Goal: Navigation & Orientation: Find specific page/section

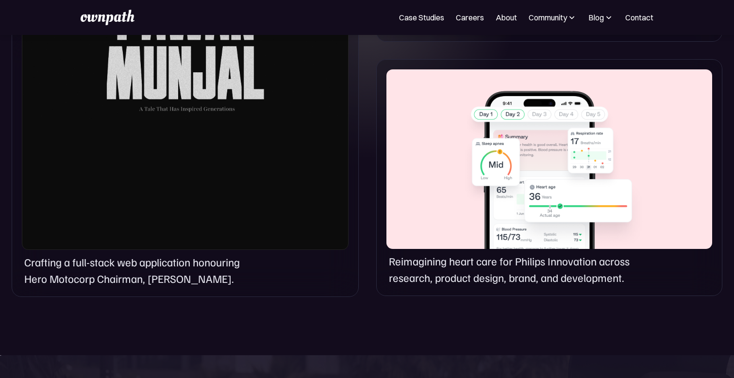
scroll to position [340, 0]
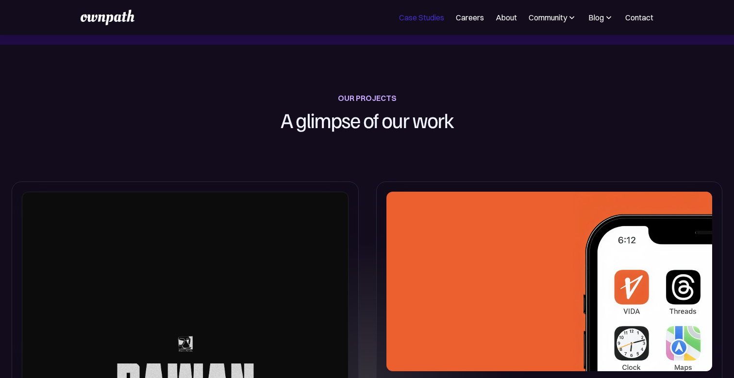
click at [413, 18] on link "Case Studies" at bounding box center [421, 18] width 45 height 12
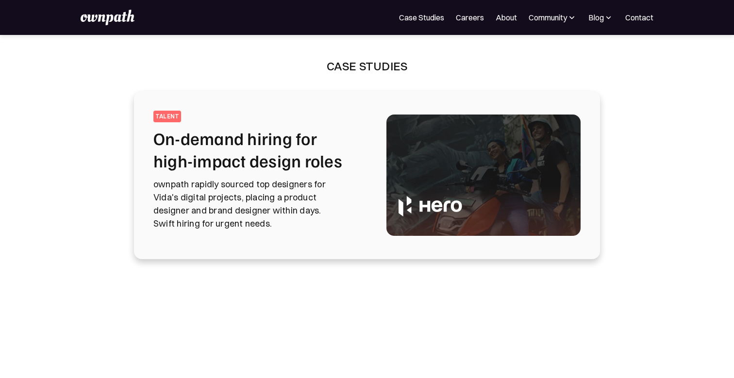
click at [109, 17] on img at bounding box center [107, 18] width 53 height 16
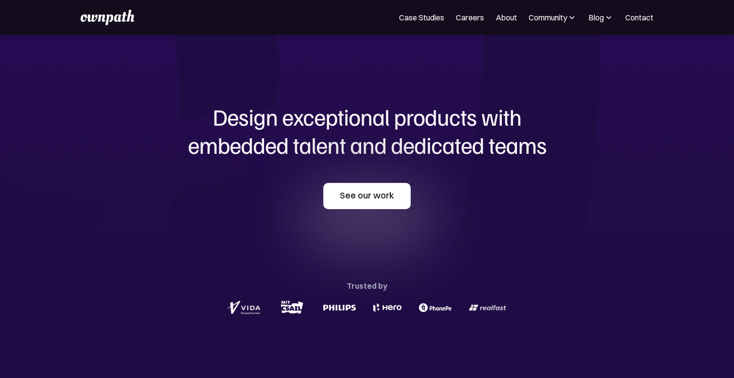
click at [340, 197] on link "See our work" at bounding box center [366, 196] width 87 height 26
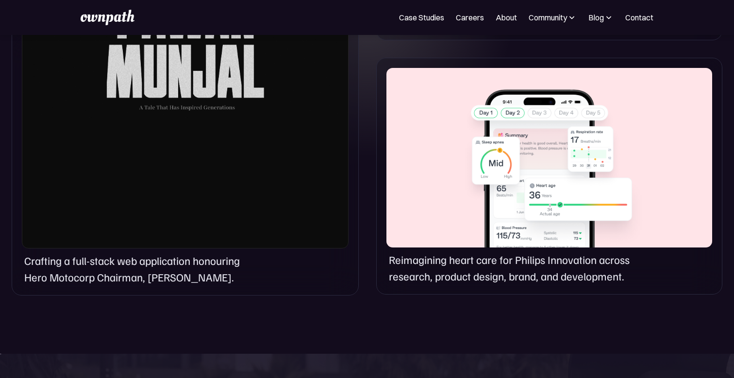
scroll to position [713, 0]
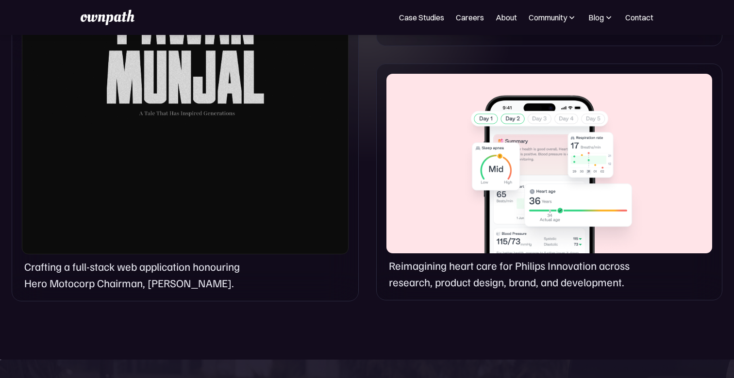
click at [293, 207] on div at bounding box center [185, 36] width 327 height 435
click at [204, 271] on p "Crafting a full-stack web application honouring Hero Motocorp Chairman, [PERSON…" at bounding box center [141, 274] width 234 height 33
click at [218, 161] on div at bounding box center [185, 36] width 327 height 435
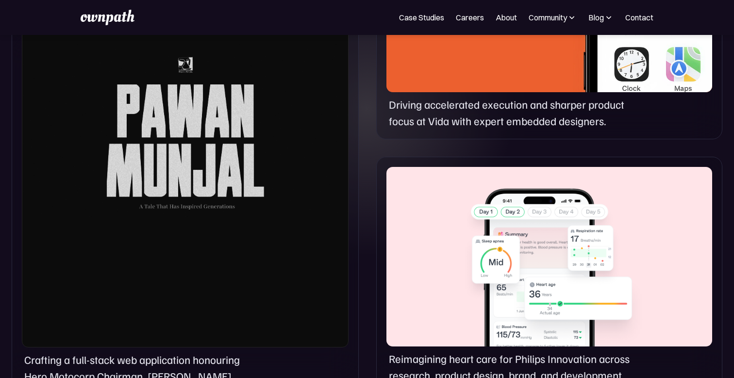
click at [203, 151] on div at bounding box center [185, 130] width 327 height 435
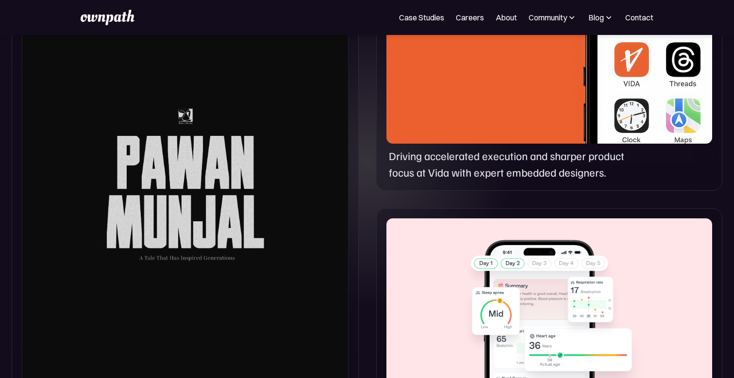
scroll to position [532, 0]
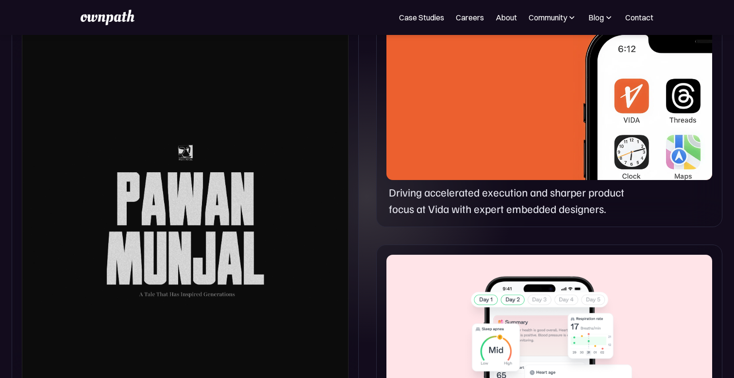
click at [470, 119] on div at bounding box center [549, 90] width 326 height 180
click at [443, 200] on p "Driving accelerated execution and sharper product focus at Vida with expert emb…" at bounding box center [515, 200] width 252 height 33
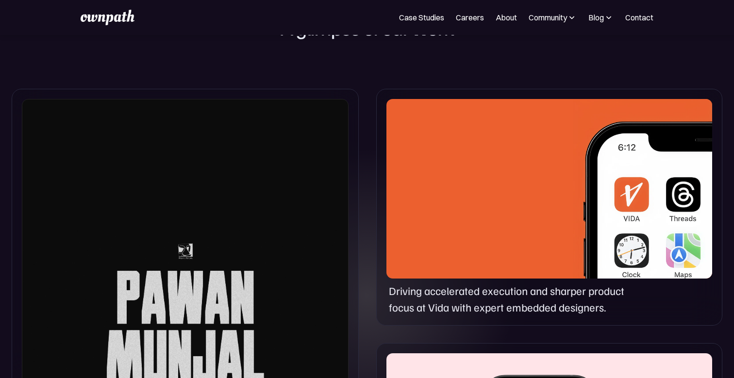
scroll to position [324, 0]
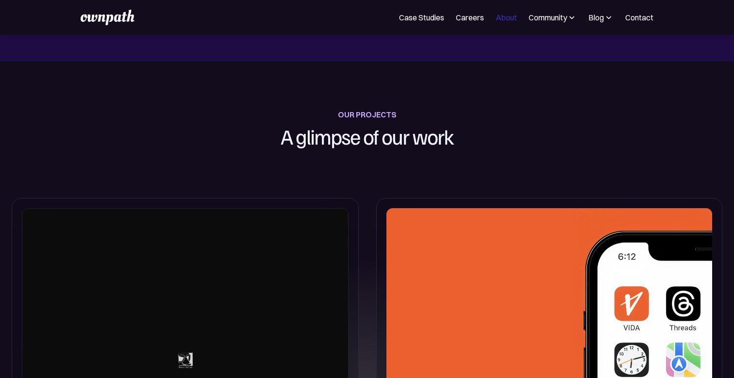
click at [498, 14] on link "About" at bounding box center [506, 18] width 21 height 12
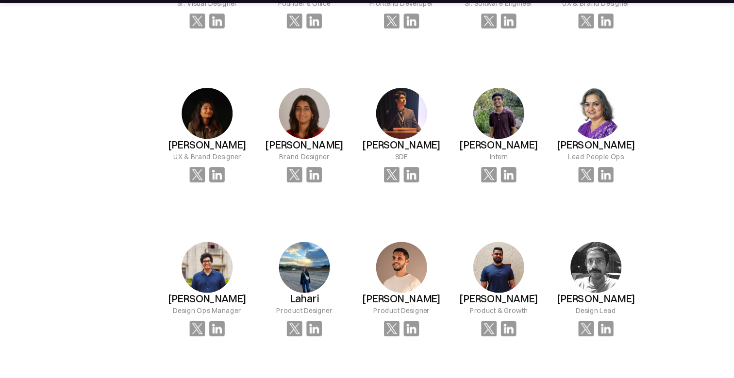
scroll to position [777, 0]
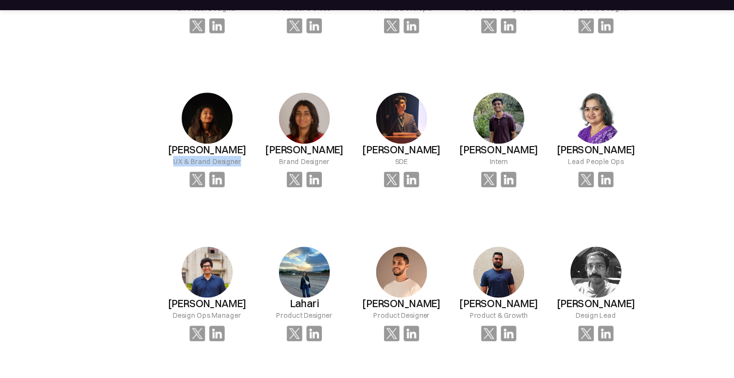
drag, startPoint x: 221, startPoint y: 165, endPoint x: 149, endPoint y: 162, distance: 72.9
click at [149, 163] on div "Divya Pepalla UX & Brand Designer" at bounding box center [189, 154] width 89 height 118
click at [150, 189] on div "Divya Pepalla UX & Brand Designer" at bounding box center [189, 154] width 89 height 118
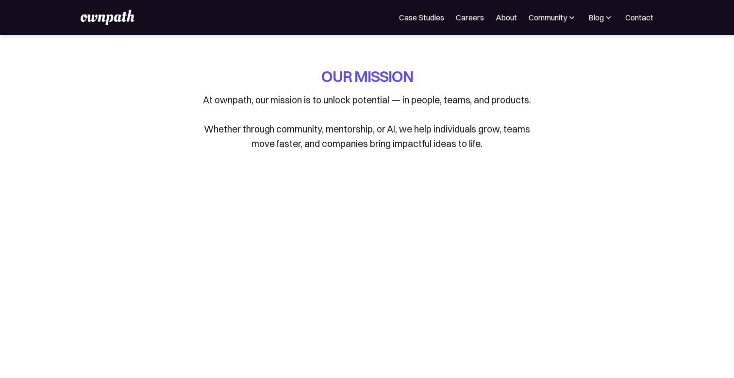
scroll to position [0, 0]
